Goal: Browse casually

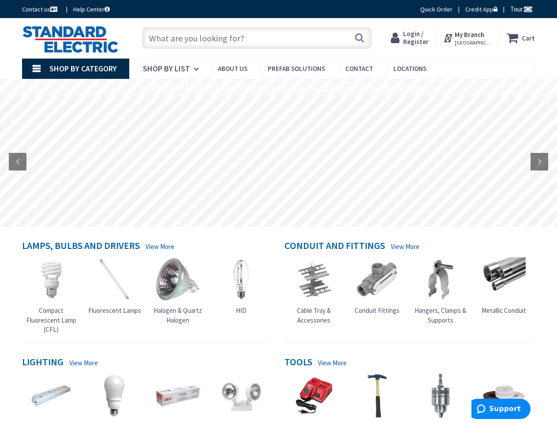
click at [278, 212] on rs-layer at bounding box center [278, 162] width 557 height 131
click at [520, 9] on span "Tour" at bounding box center [521, 9] width 22 height 8
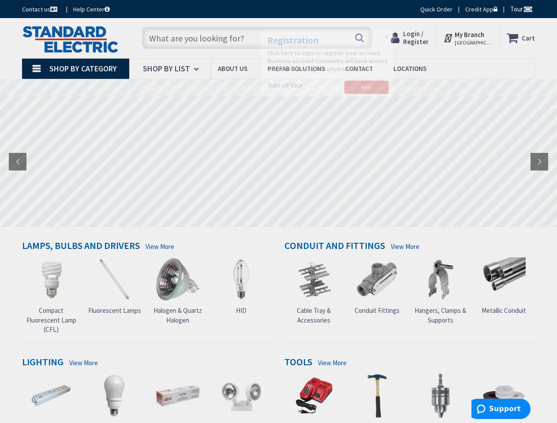
click at [527, 9] on div at bounding box center [278, 211] width 557 height 423
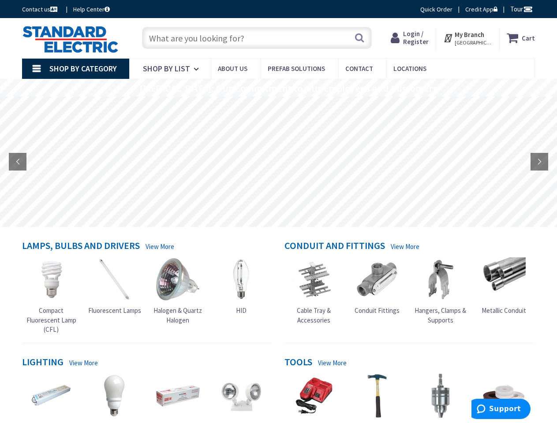
click at [468, 38] on strong "My Branch" at bounding box center [470, 34] width 30 height 8
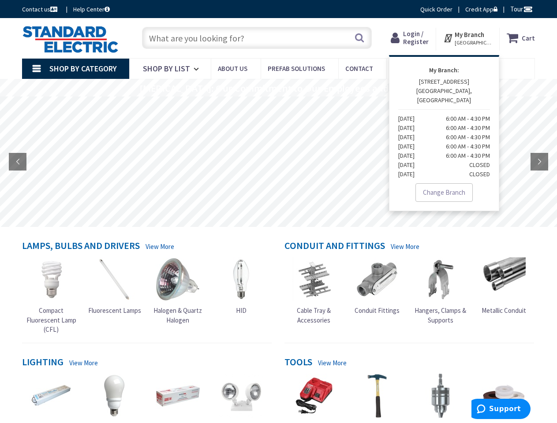
click at [75, 69] on span "Shop By Category" at bounding box center [82, 68] width 67 height 10
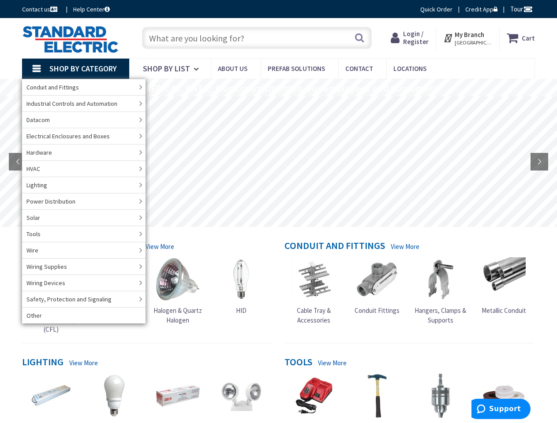
click at [278, 88] on rs-layer "[MEDICAL_DATA]: Our Commitment to Our Employees and Customers" at bounding box center [289, 89] width 298 height 10
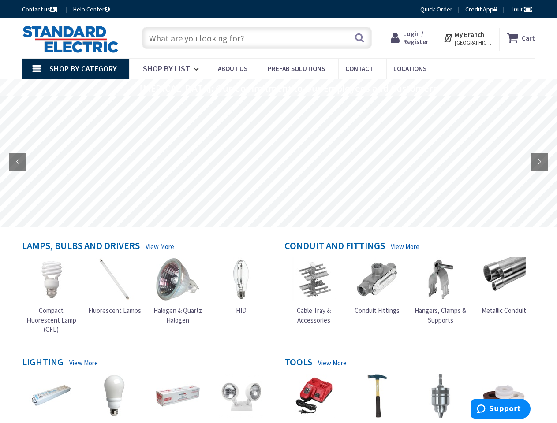
click at [278, 89] on rs-layer "[MEDICAL_DATA]: Our Commitment to Our Employees and Customers" at bounding box center [289, 89] width 298 height 10
click at [278, 162] on rs-layer at bounding box center [278, 162] width 557 height 131
